Goal: Book appointment/travel/reservation

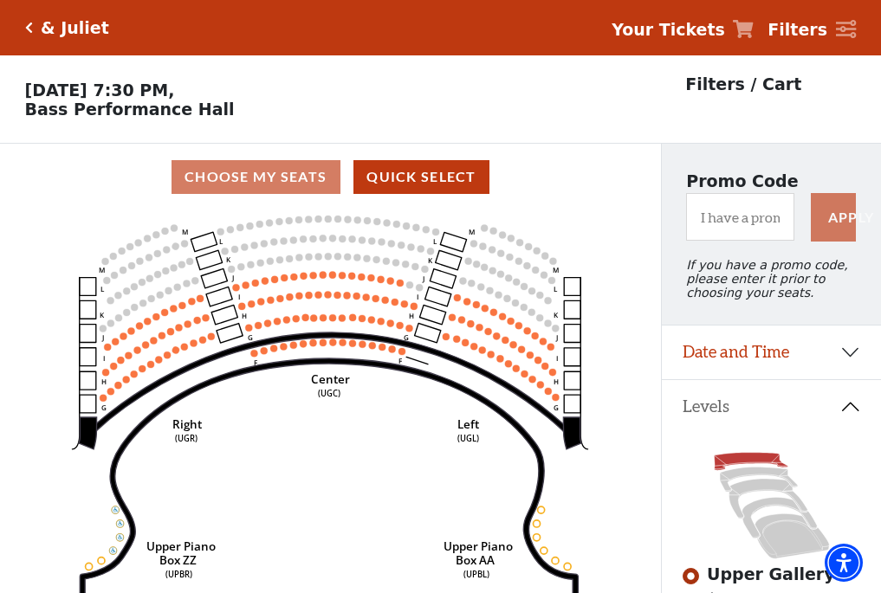
scroll to position [81, 0]
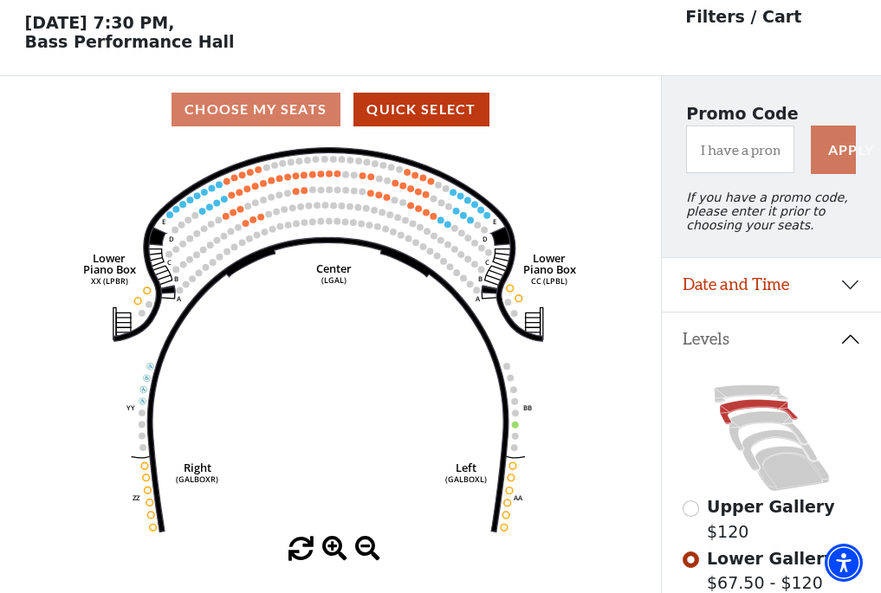
scroll to position [81, 0]
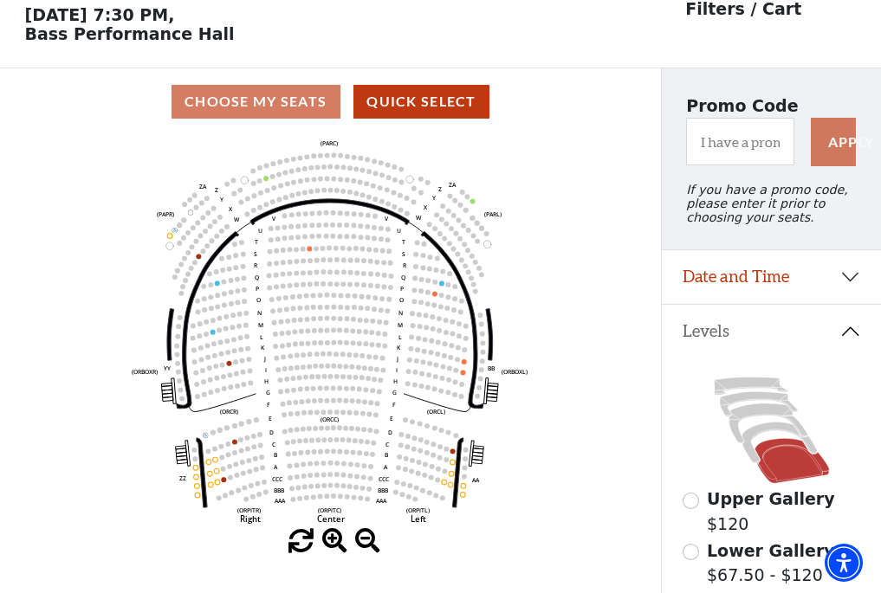
scroll to position [81, 0]
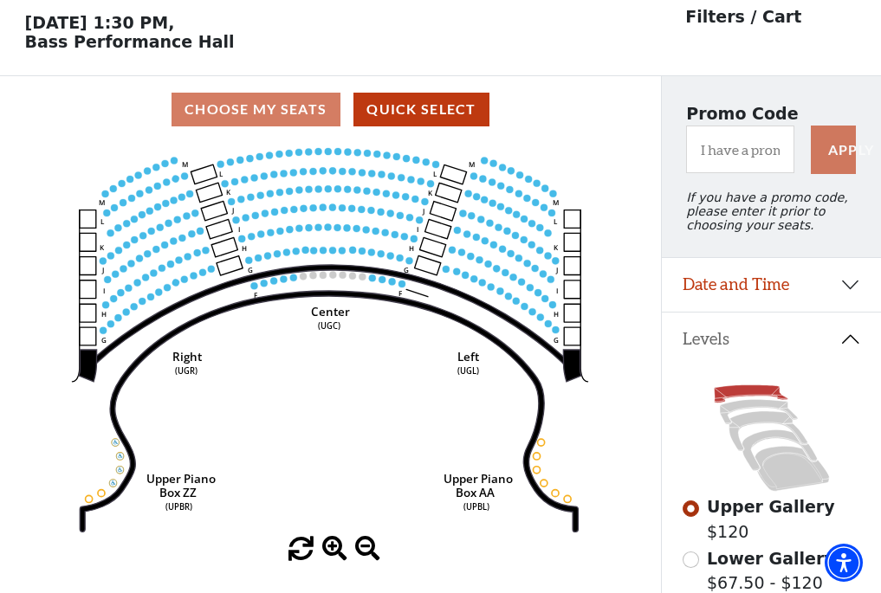
scroll to position [81, 0]
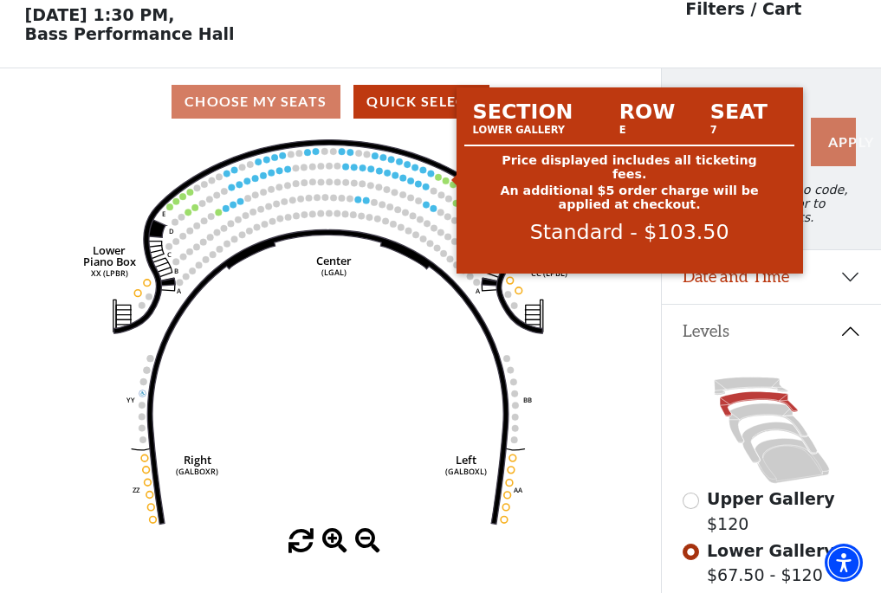
scroll to position [81, 0]
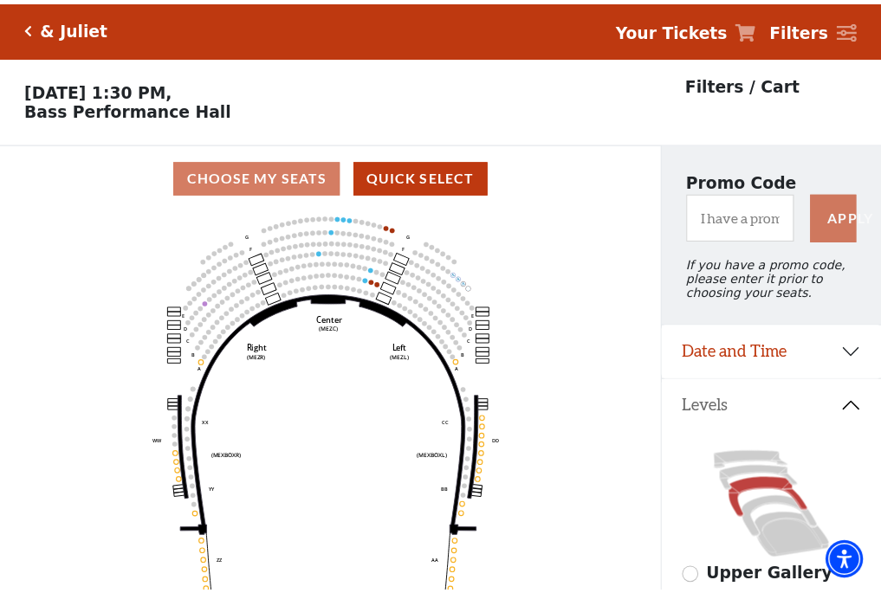
scroll to position [81, 0]
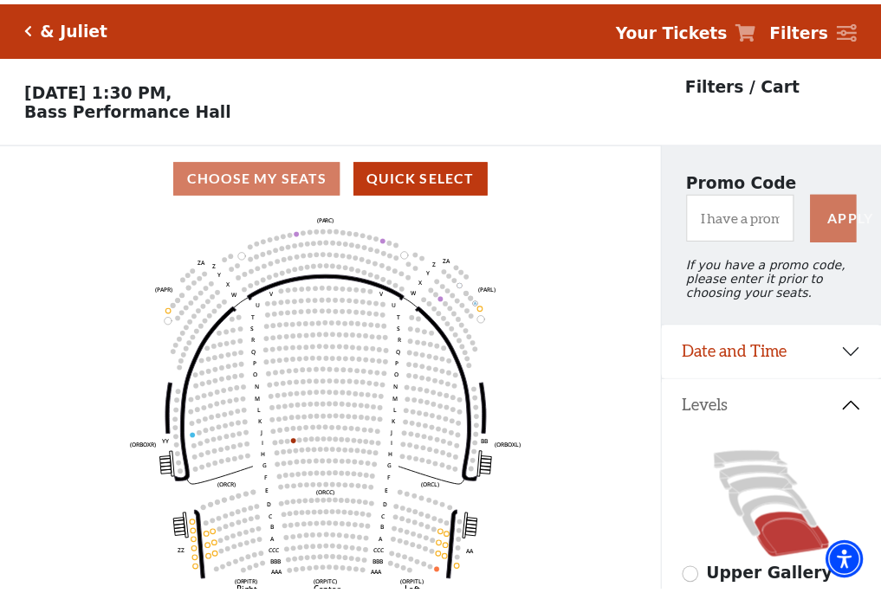
scroll to position [81, 0]
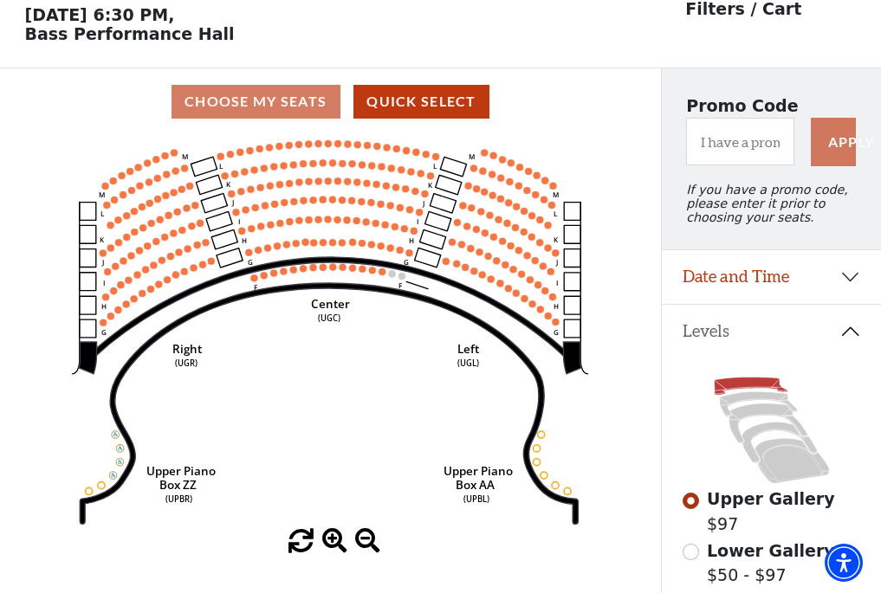
scroll to position [81, 0]
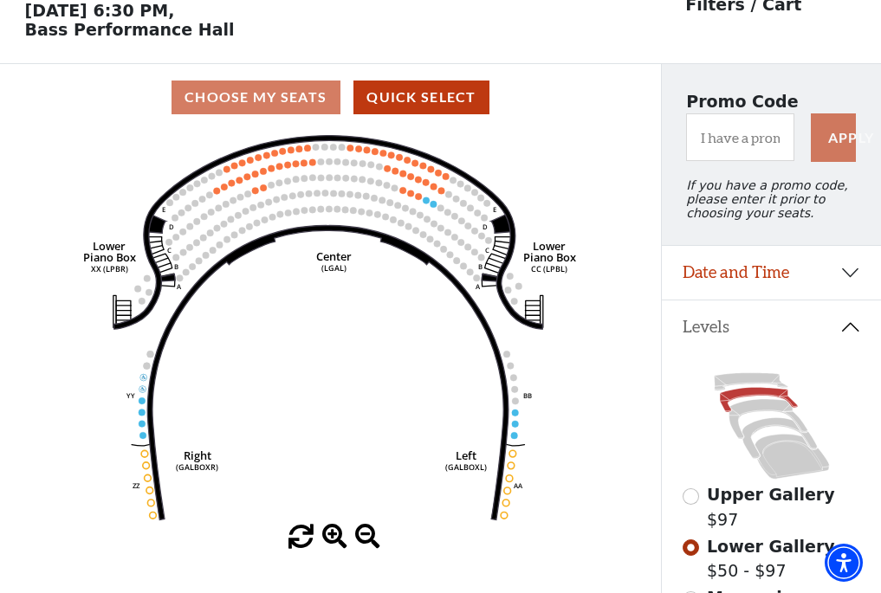
scroll to position [81, 0]
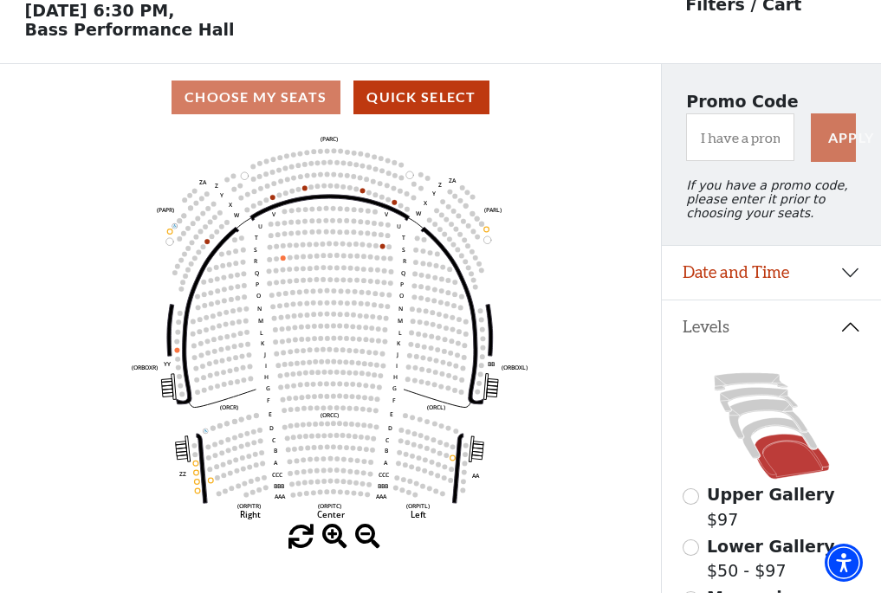
scroll to position [81, 0]
